Goal: Check status: Check status

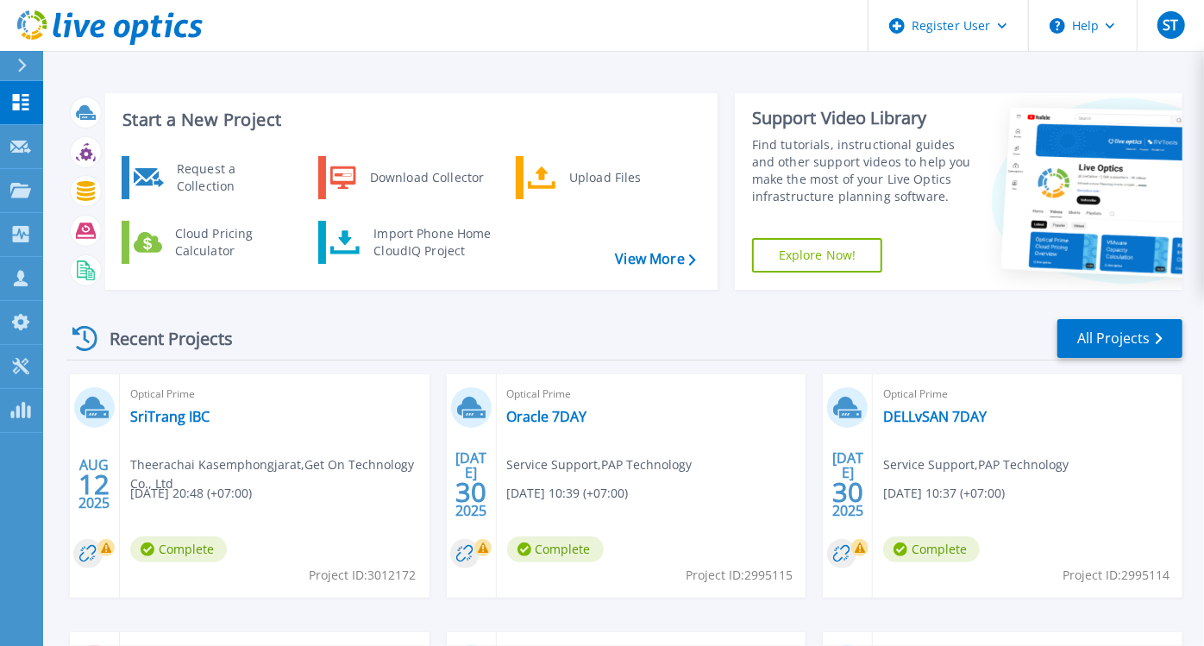
click at [587, 303] on div "Start a New Project Request a Collection Download Collector Upload Files Cloud …" at bounding box center [624, 191] width 1116 height 224
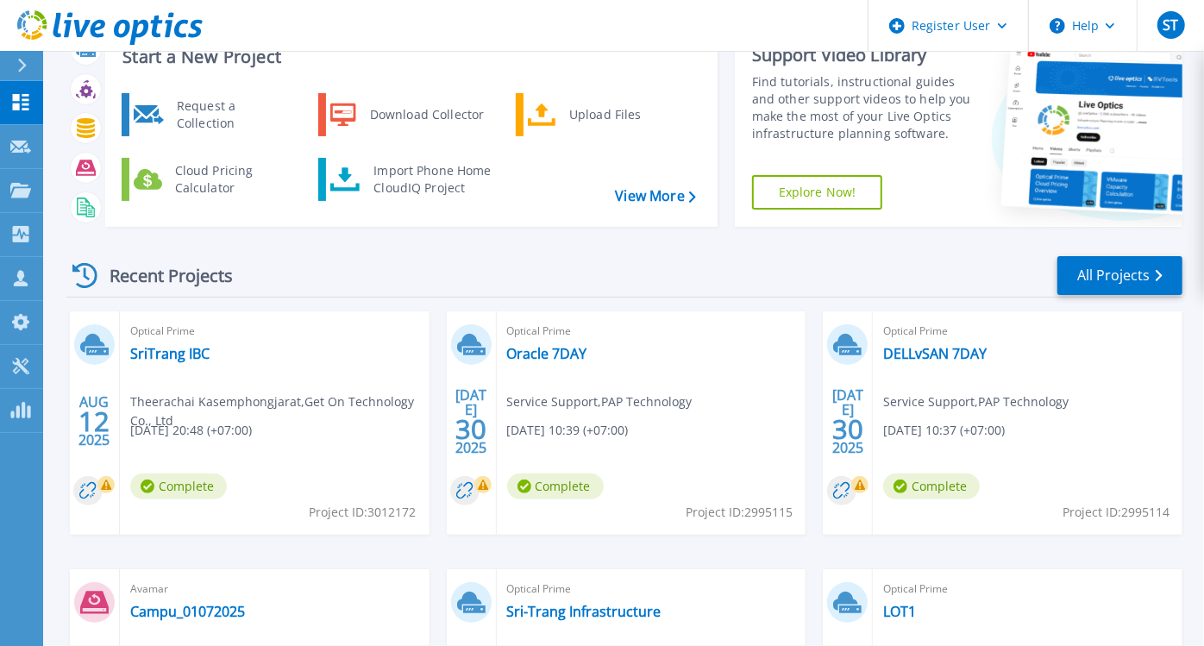
scroll to position [65, 0]
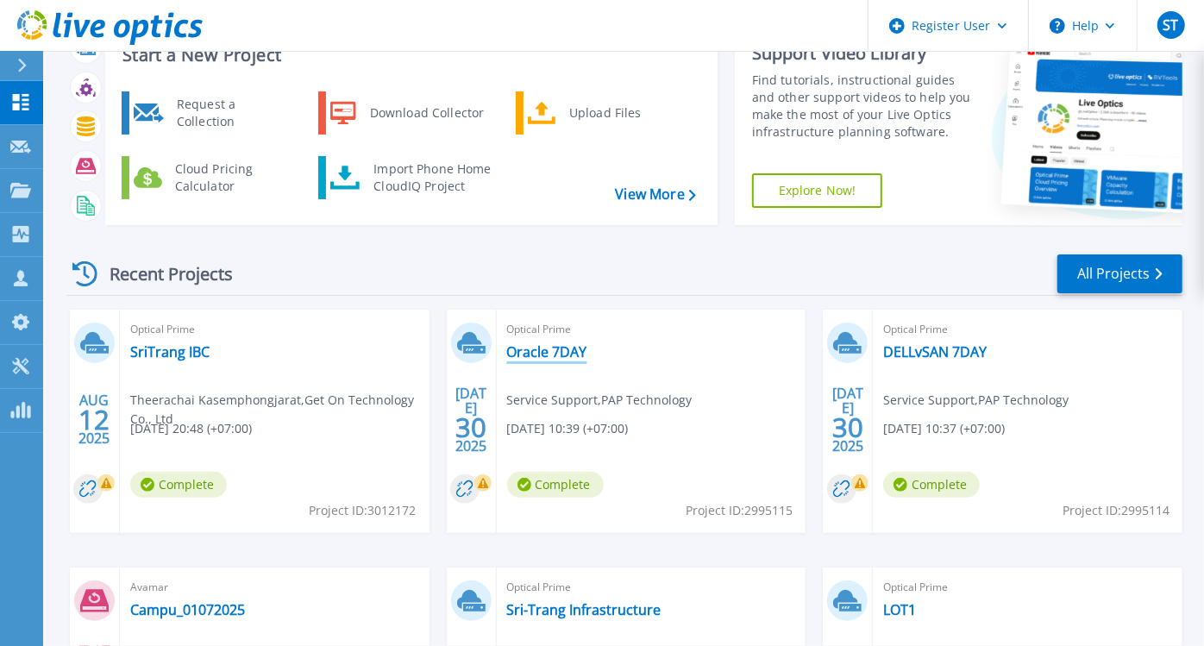
click at [568, 350] on link "Oracle 7DAY" at bounding box center [547, 351] width 80 height 17
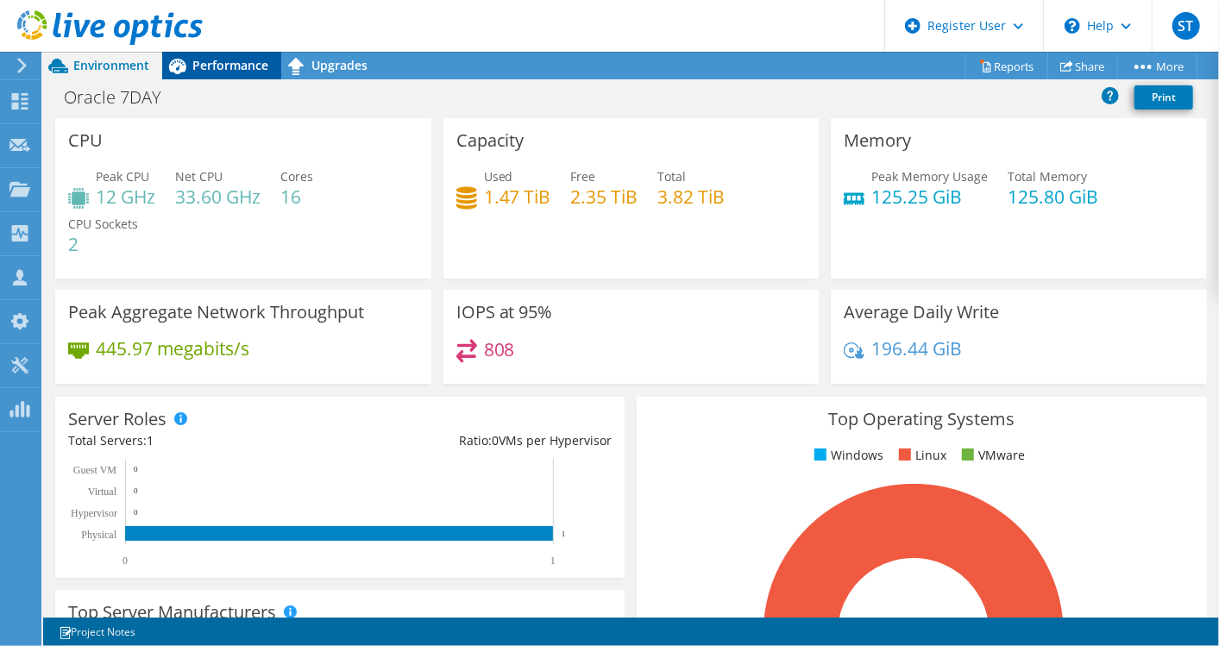
click at [223, 71] on span "Performance" at bounding box center [230, 65] width 76 height 16
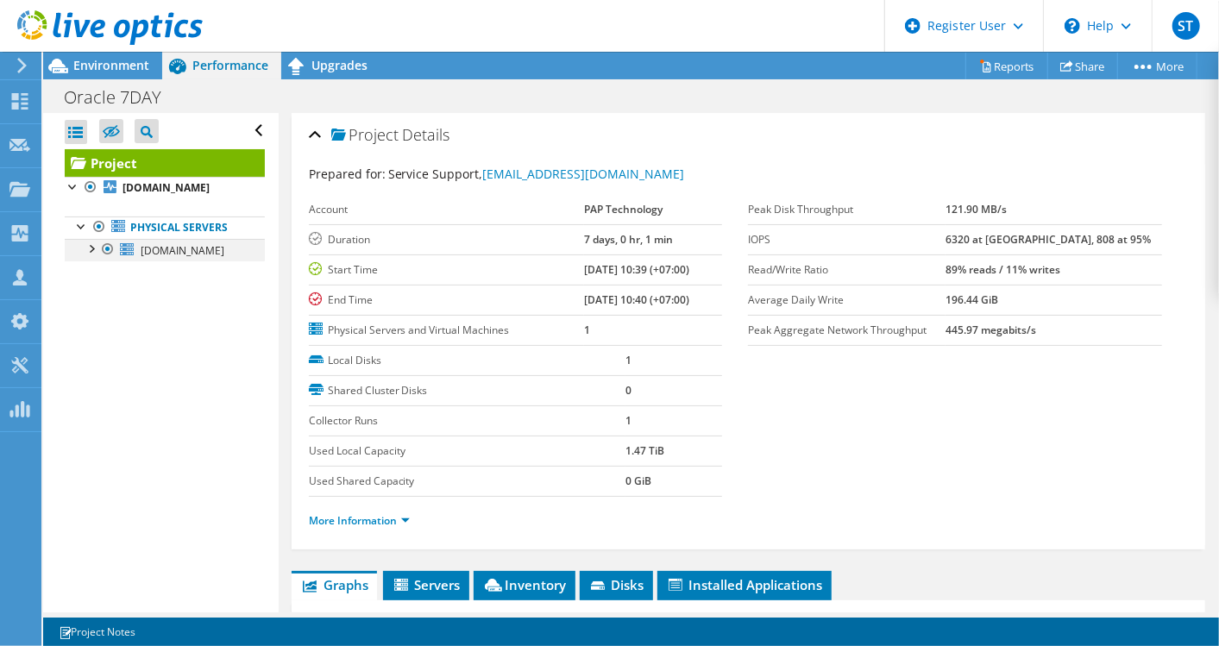
click at [97, 242] on div at bounding box center [90, 247] width 17 height 17
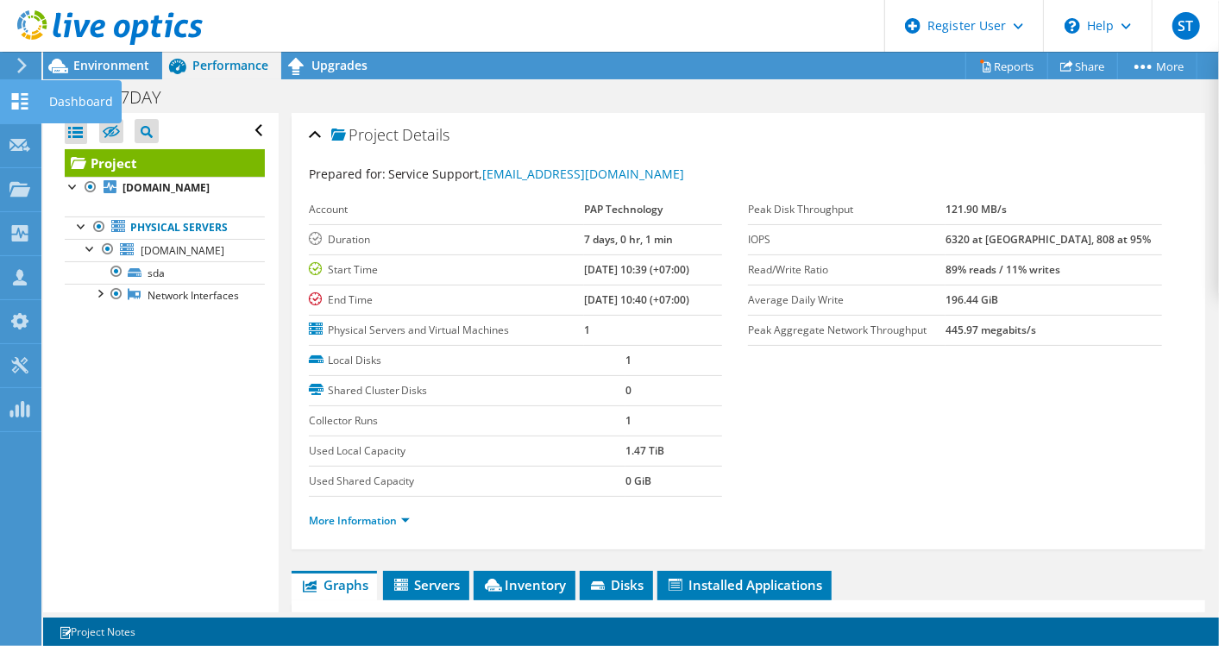
click at [22, 97] on use at bounding box center [20, 101] width 16 height 16
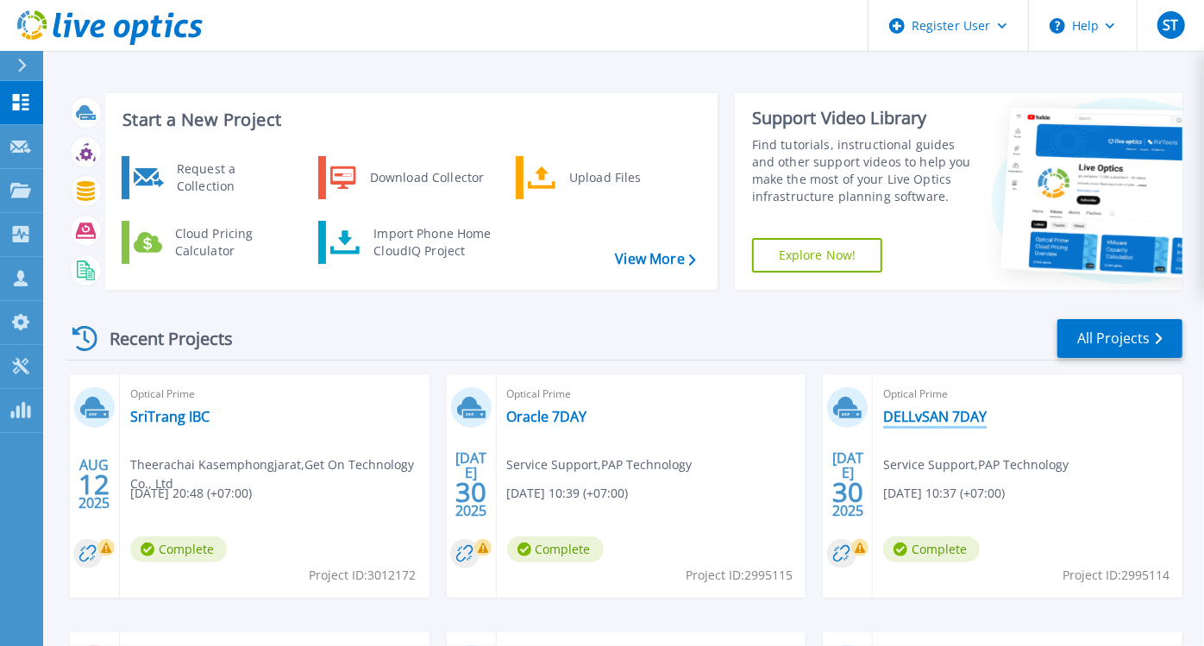
click at [903, 413] on link "DELLvSAN 7DAY" at bounding box center [935, 416] width 104 height 17
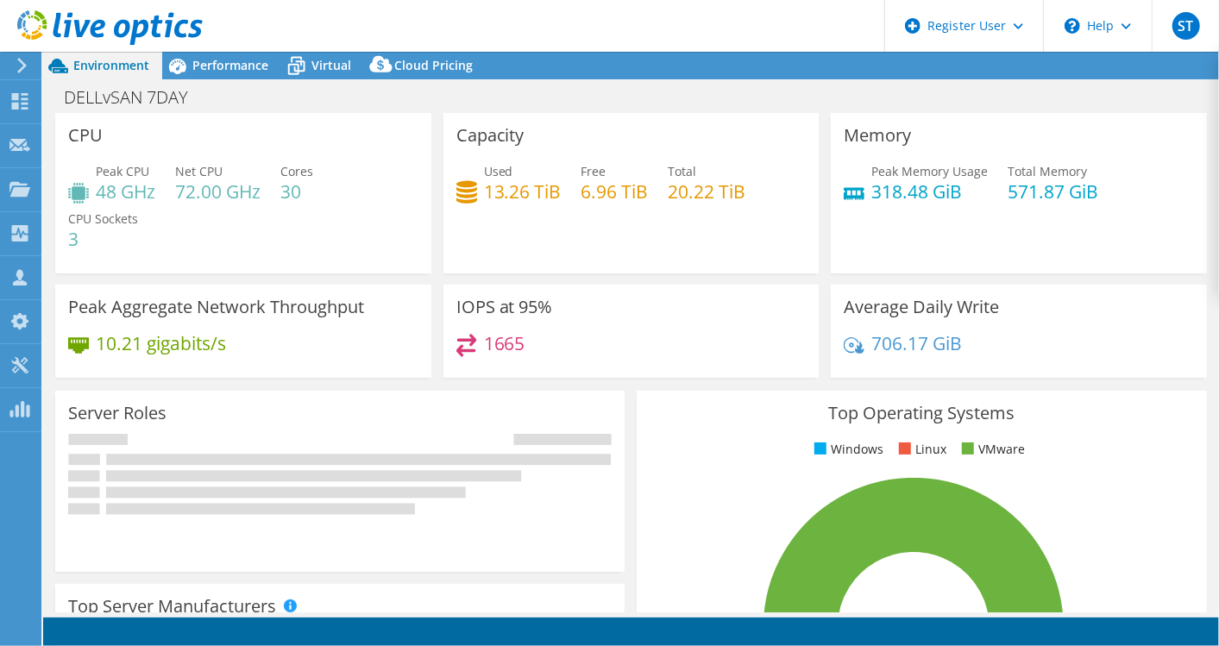
select select "USD"
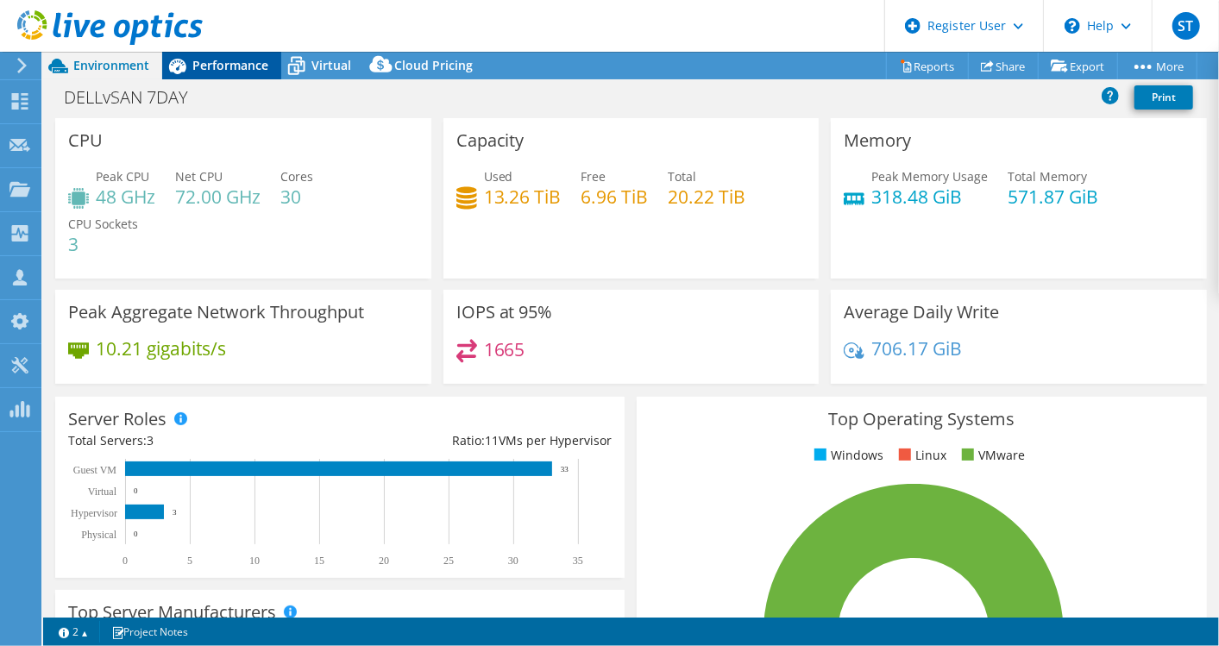
click at [242, 67] on span "Performance" at bounding box center [230, 65] width 76 height 16
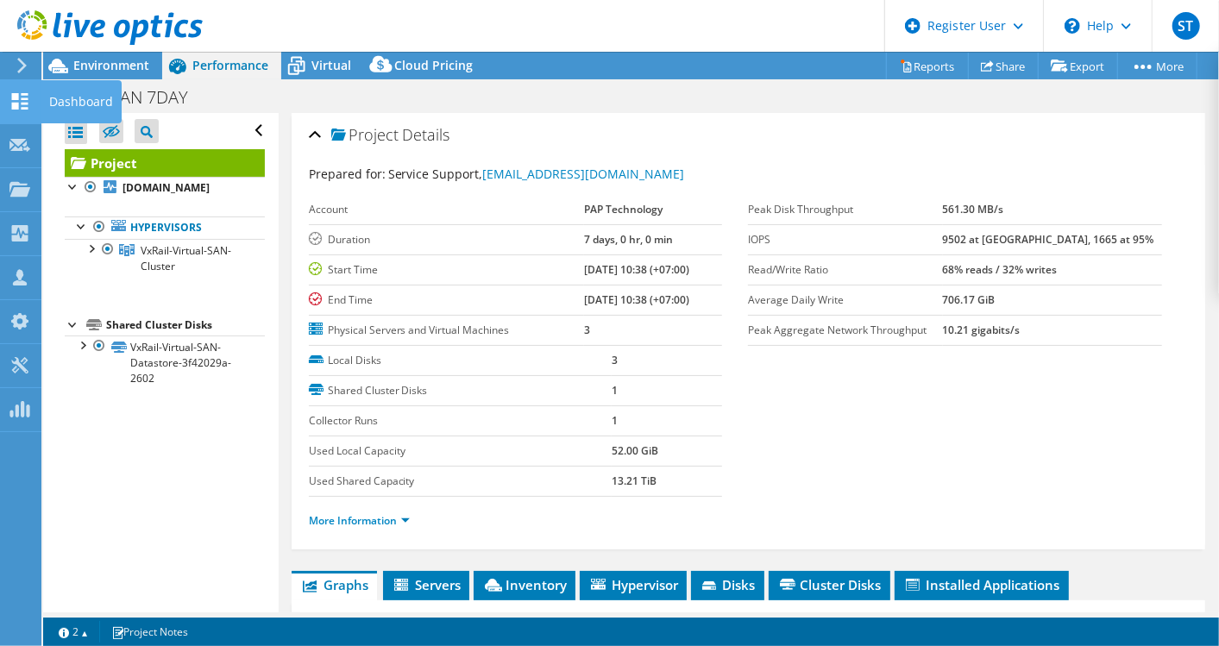
click at [28, 98] on icon at bounding box center [19, 101] width 21 height 16
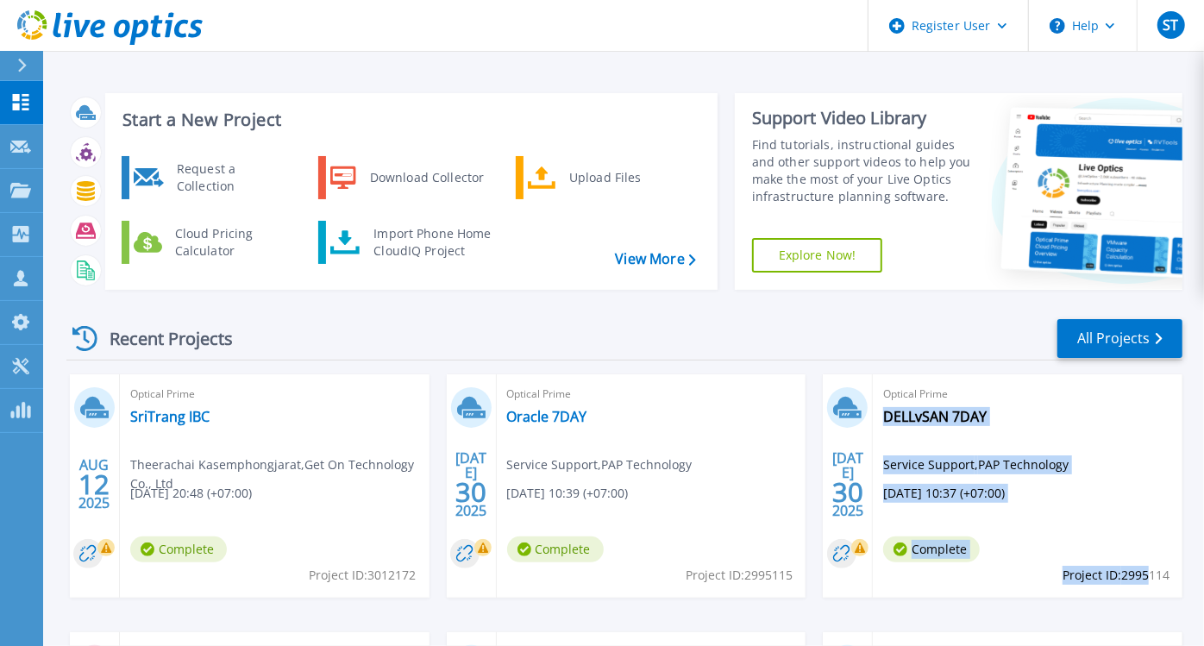
drag, startPoint x: 1175, startPoint y: 576, endPoint x: 1146, endPoint y: 576, distance: 28.5
click at [1146, 576] on div "Optical Prime DELLvSAN 7DAY Service Support , PAP Technology 07/30/2025, 10:37 …" at bounding box center [1028, 485] width 310 height 223
drag, startPoint x: 1146, startPoint y: 576, endPoint x: 1131, endPoint y: 597, distance: 25.9
click at [1131, 597] on div "Optical Prime DELLvSAN 7DAY Service Support , PAP Technology 07/30/2025, 10:37 …" at bounding box center [1028, 485] width 310 height 223
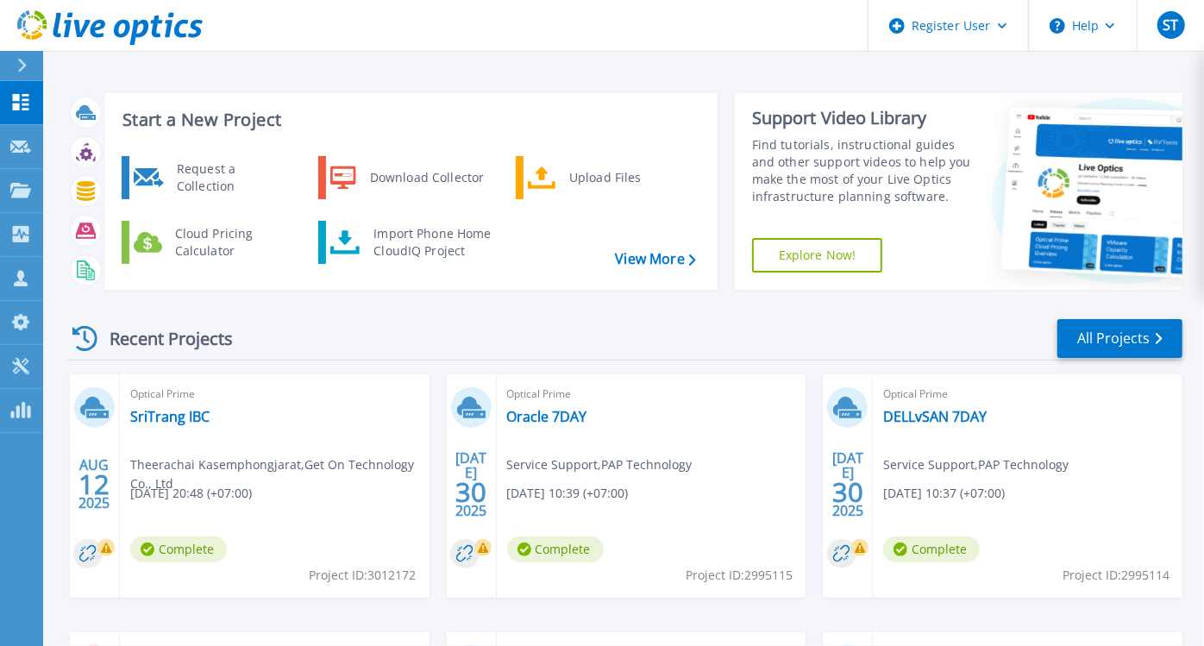
click at [417, 570] on span "Project ID: 2995114" at bounding box center [363, 575] width 107 height 19
drag, startPoint x: 1125, startPoint y: 572, endPoint x: 1160, endPoint y: 574, distance: 35.4
click at [417, 574] on span "Project ID: 2995114" at bounding box center [363, 575] width 107 height 19
click at [417, 577] on span "Project ID: 2995114" at bounding box center [363, 575] width 107 height 19
copy span "2995114"
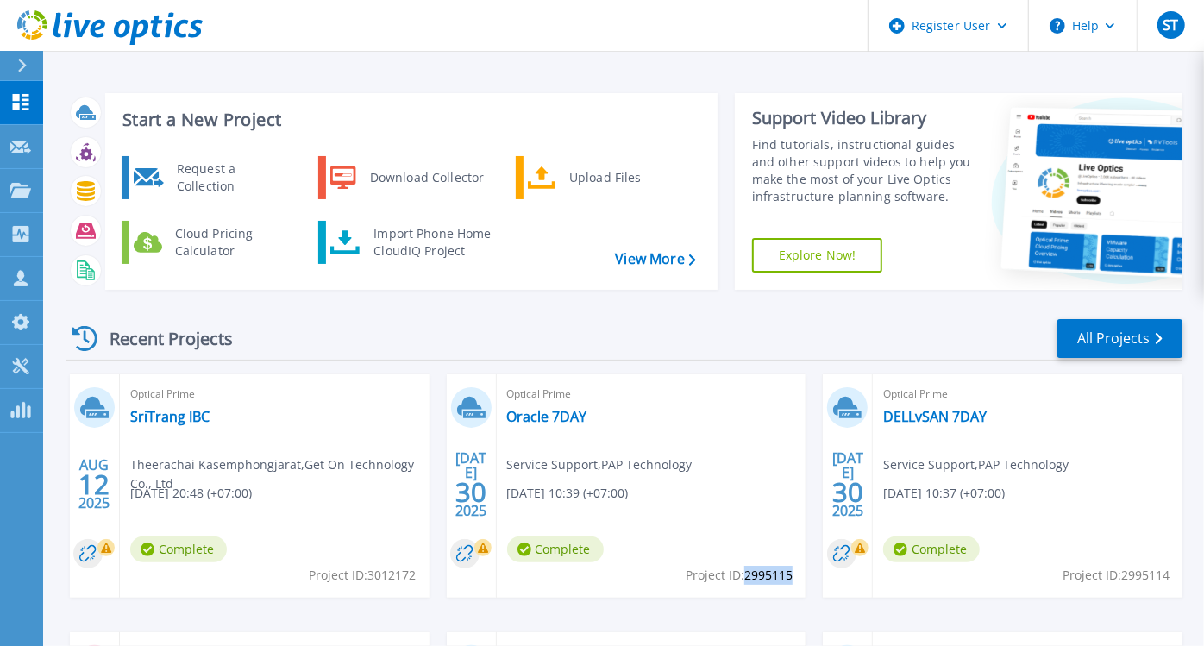
drag, startPoint x: 792, startPoint y: 576, endPoint x: 748, endPoint y: 576, distance: 44.0
click at [417, 576] on span "Project ID: 2995115" at bounding box center [363, 575] width 107 height 19
copy span "2995115"
click at [924, 411] on link "DELLvSAN 7DAY" at bounding box center [935, 416] width 104 height 17
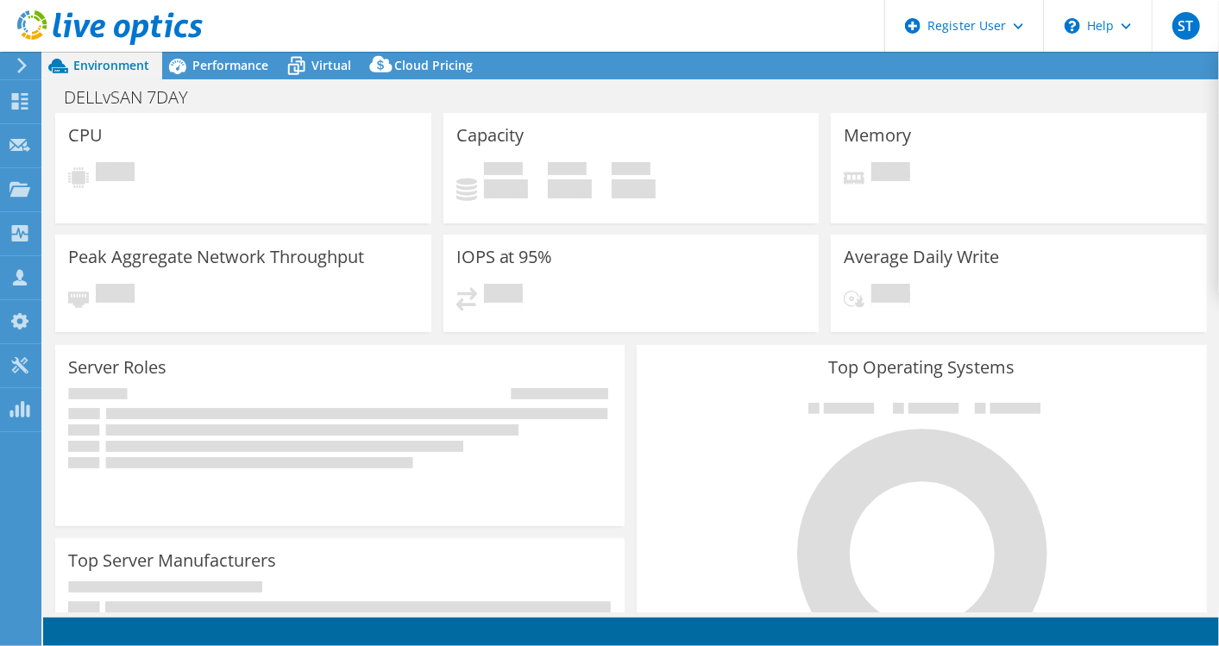
select select "USD"
